Goal: Transaction & Acquisition: Purchase product/service

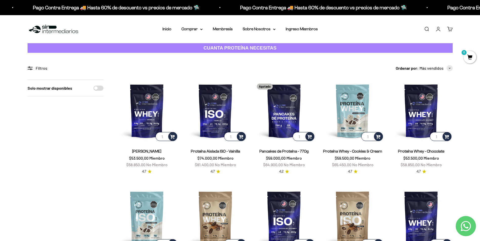
click at [428, 28] on link "Buscar" at bounding box center [427, 29] width 6 height 6
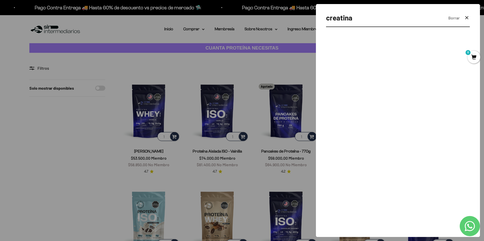
type input "creatina"
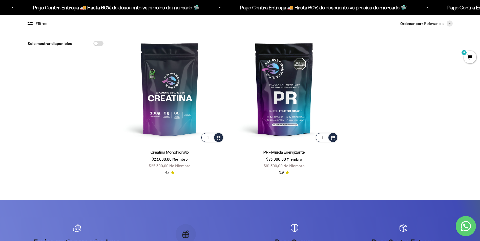
scroll to position [101, 0]
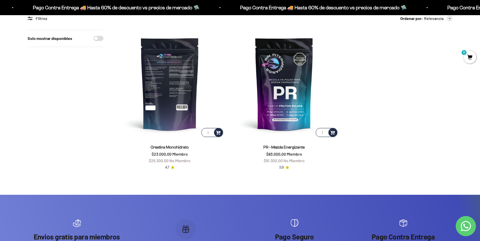
click at [176, 85] on img at bounding box center [170, 84] width 108 height 108
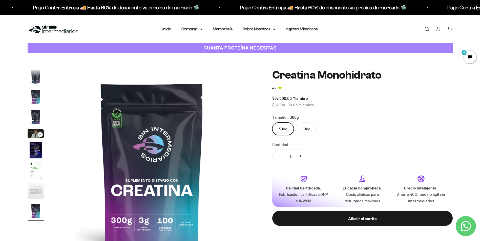
scroll to position [51, 0]
